Goal: Information Seeking & Learning: Learn about a topic

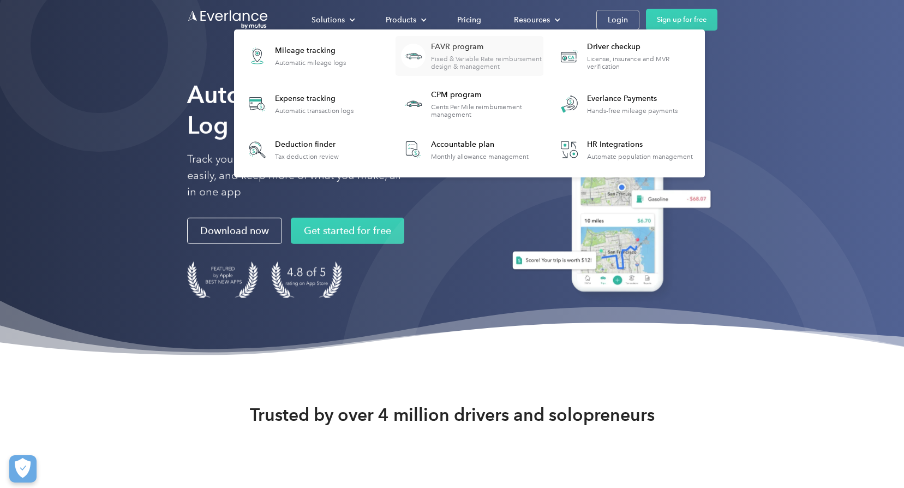
click at [465, 49] on div "FAVR program" at bounding box center [487, 46] width 112 height 11
